Goal: Find specific page/section: Find specific page/section

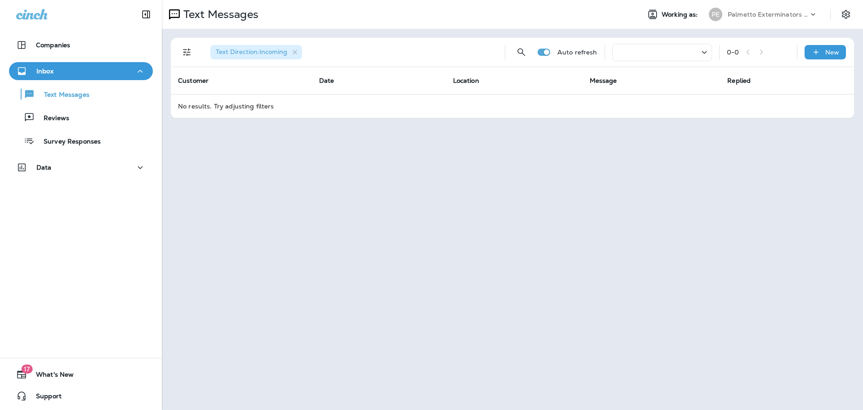
click at [817, 13] on icon at bounding box center [813, 14] width 9 height 9
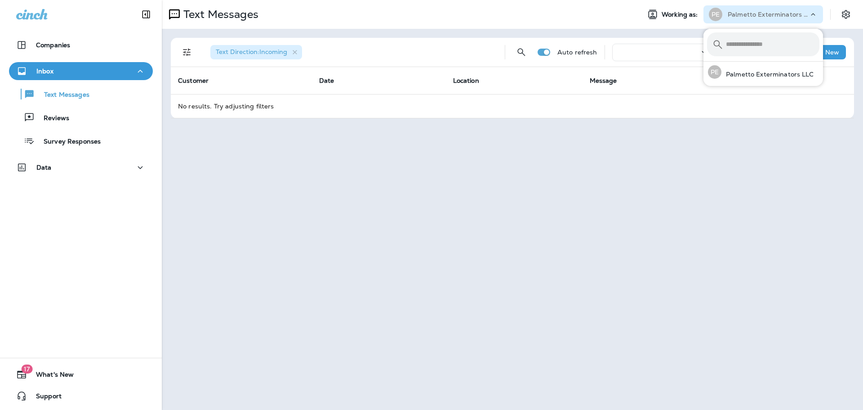
click at [817, 13] on icon at bounding box center [813, 14] width 9 height 9
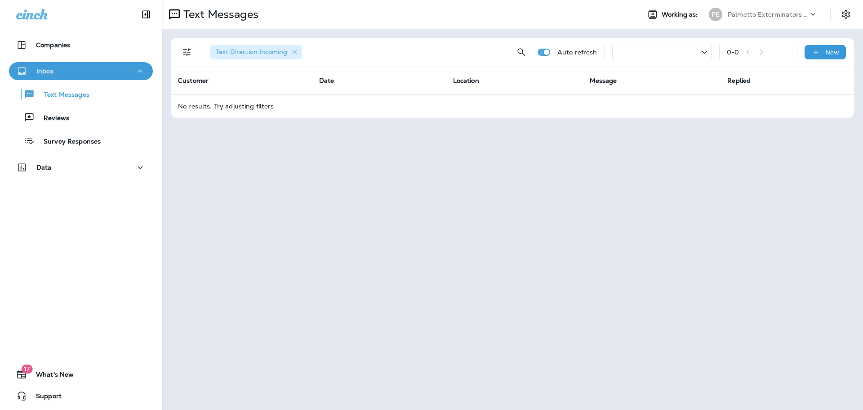
click at [45, 75] on p "Inbox" at bounding box center [44, 70] width 17 height 7
click at [45, 72] on p "Inbox" at bounding box center [44, 70] width 17 height 7
click at [709, 52] on icon at bounding box center [704, 52] width 11 height 11
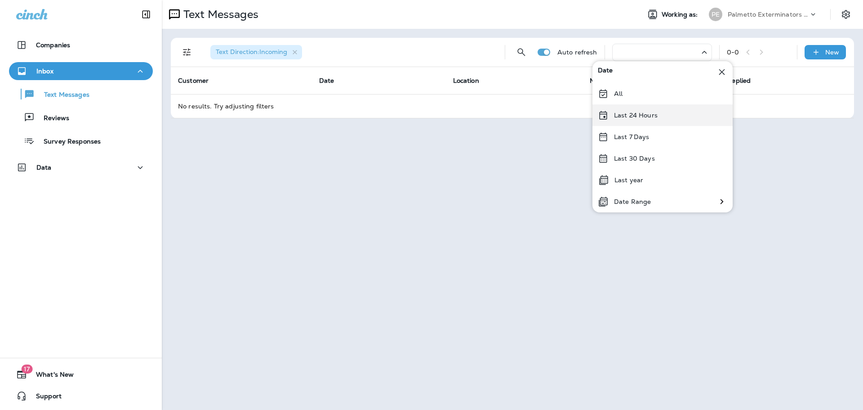
click at [630, 115] on p "Last 24 Hours" at bounding box center [636, 115] width 44 height 7
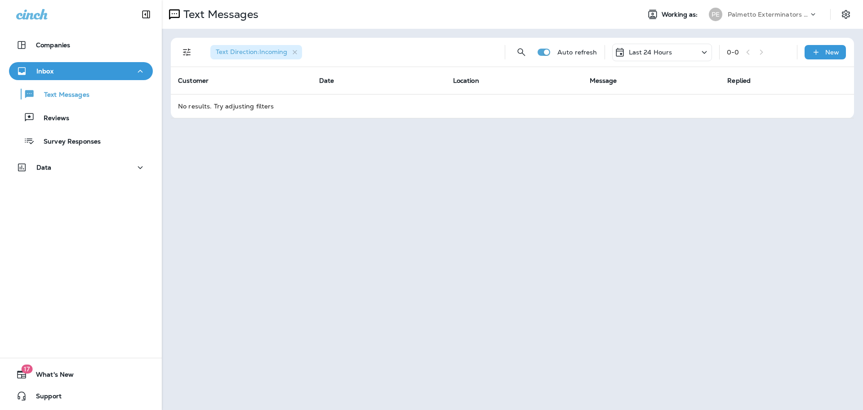
click at [256, 106] on td "No results. Try adjusting filters" at bounding box center [512, 106] width 683 height 24
